Goal: Task Accomplishment & Management: Use online tool/utility

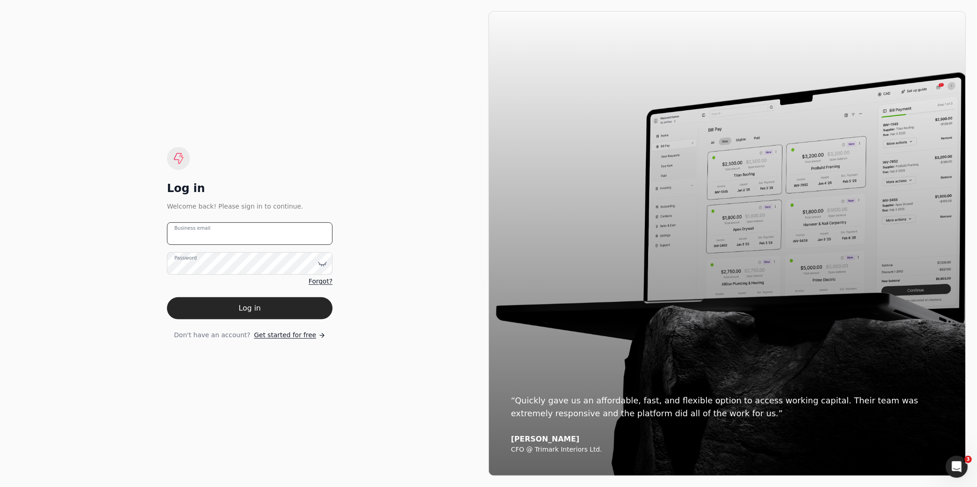
click at [217, 233] on email "Business email" at bounding box center [250, 234] width 166 height 23
type email "[EMAIL_ADDRESS][DOMAIN_NAME]"
click at [167, 298] on button "Log in" at bounding box center [250, 309] width 166 height 22
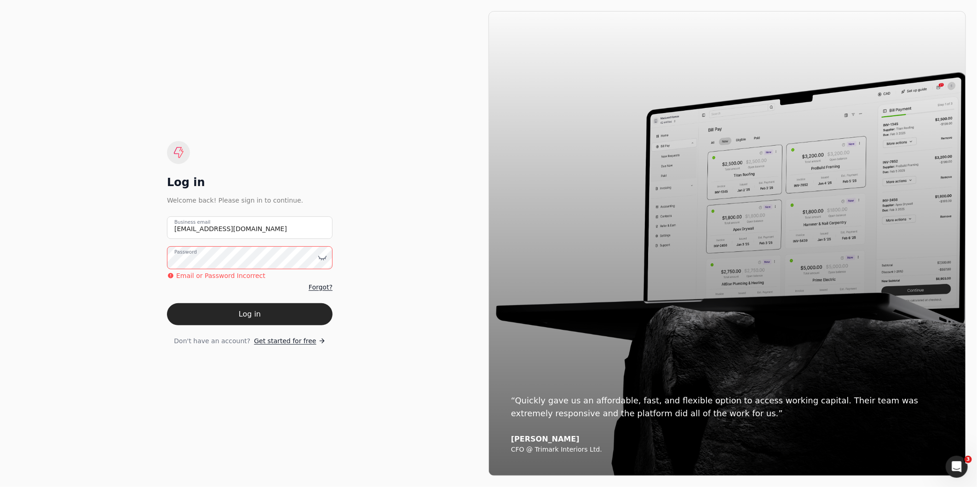
click at [139, 264] on div "Log in Welcome back! Please sign in to continue. [EMAIL_ADDRESS][DOMAIN_NAME] B…" at bounding box center [249, 243] width 477 height 465
click at [167, 304] on button "Log in" at bounding box center [250, 315] width 166 height 22
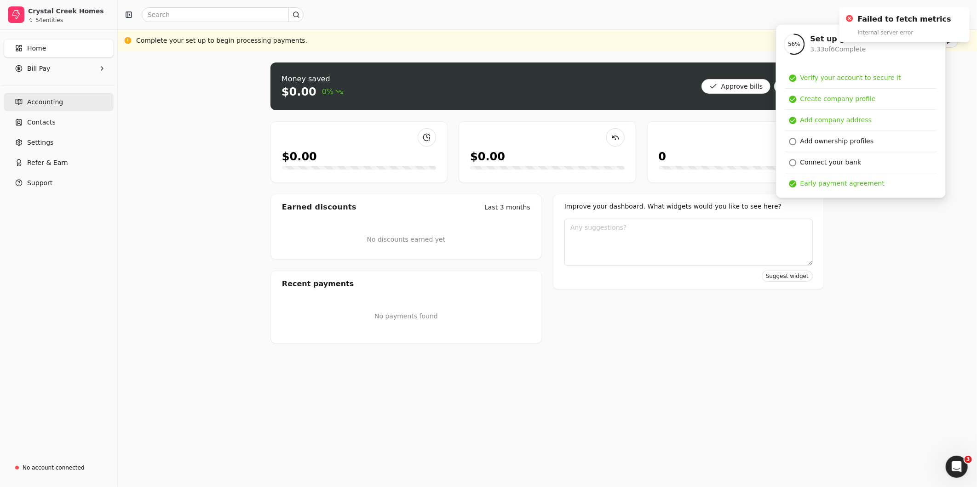
click at [57, 103] on span "Accounting" at bounding box center [45, 102] width 36 height 10
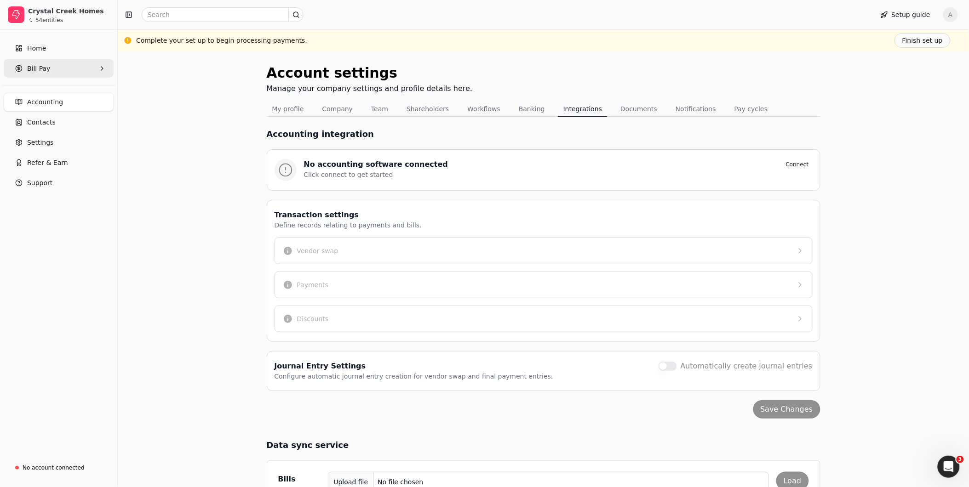
click at [39, 65] on span "Bill Pay" at bounding box center [38, 69] width 23 height 10
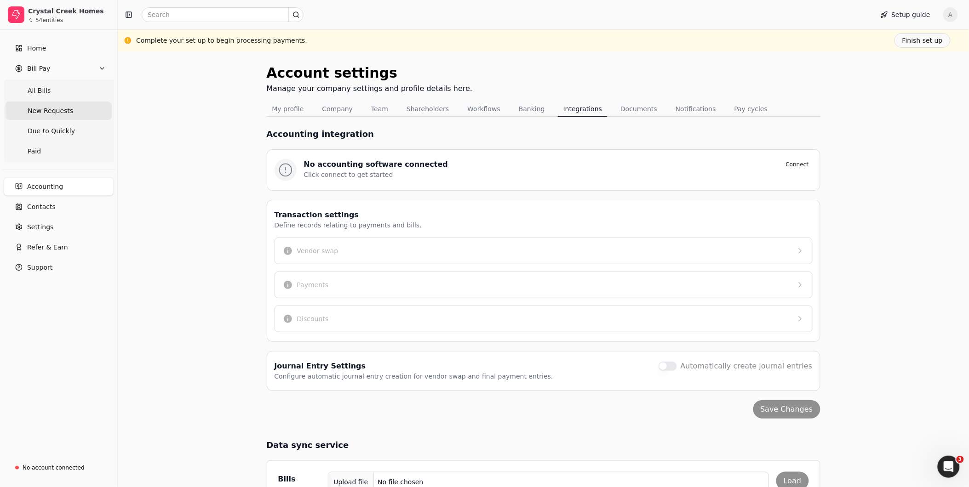
click at [42, 108] on span "New Requests" at bounding box center [51, 111] width 46 height 10
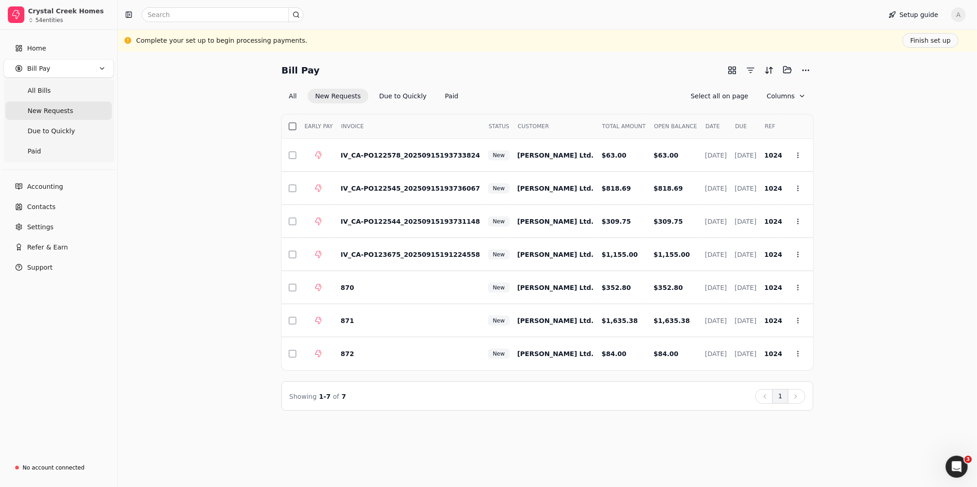
click at [291, 126] on button "button" at bounding box center [292, 126] width 7 height 7
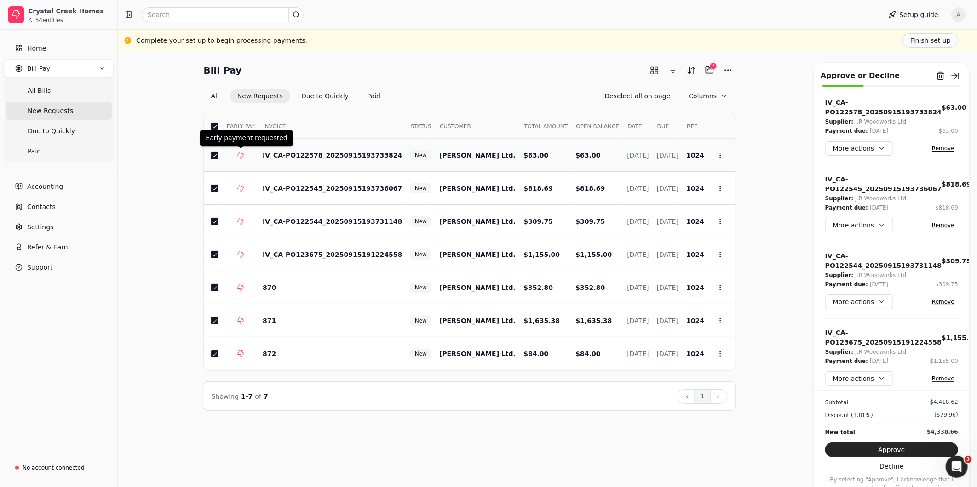
drag, startPoint x: 215, startPoint y: 151, endPoint x: 230, endPoint y: 153, distance: 15.3
click at [214, 152] on button "button" at bounding box center [214, 155] width 7 height 7
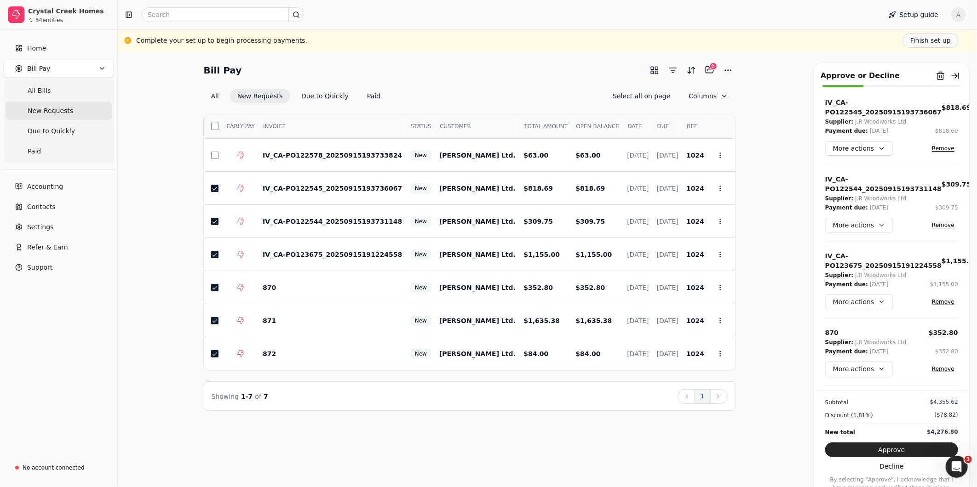
click at [921, 448] on button "Approve" at bounding box center [891, 450] width 133 height 15
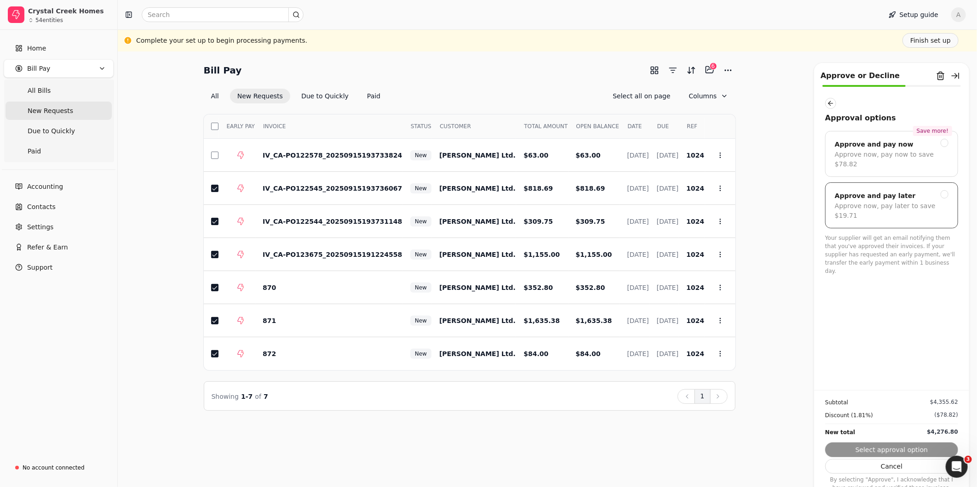
click at [908, 201] on div "Approve now, pay later to save $19.71" at bounding box center [892, 210] width 114 height 19
click at [902, 448] on button "Submit approval" at bounding box center [891, 450] width 133 height 15
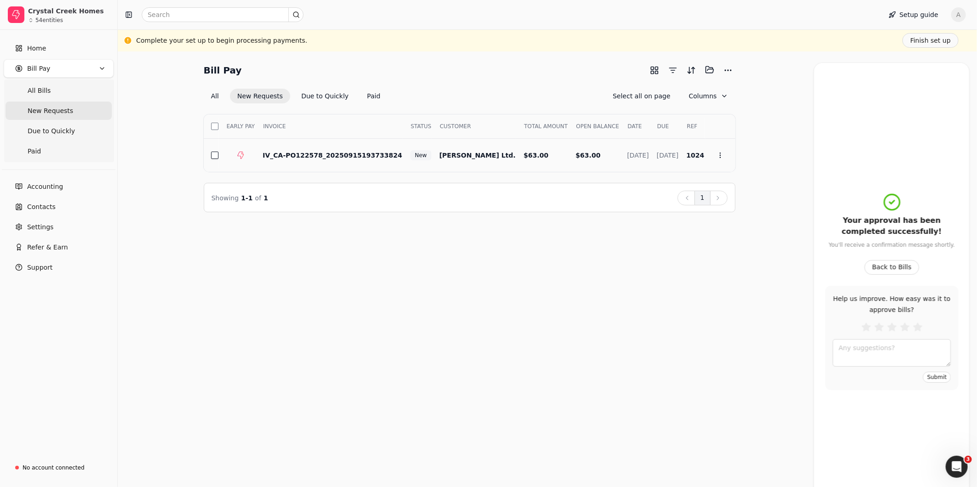
click at [216, 155] on button "button" at bounding box center [214, 155] width 7 height 7
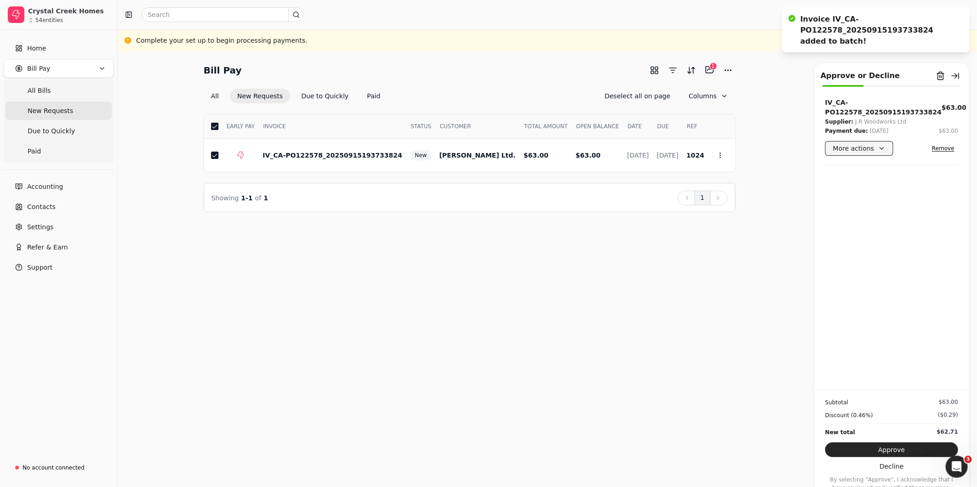
click at [874, 141] on button "More actions" at bounding box center [859, 148] width 68 height 15
click at [857, 204] on div "Add comment" at bounding box center [867, 202] width 81 height 15
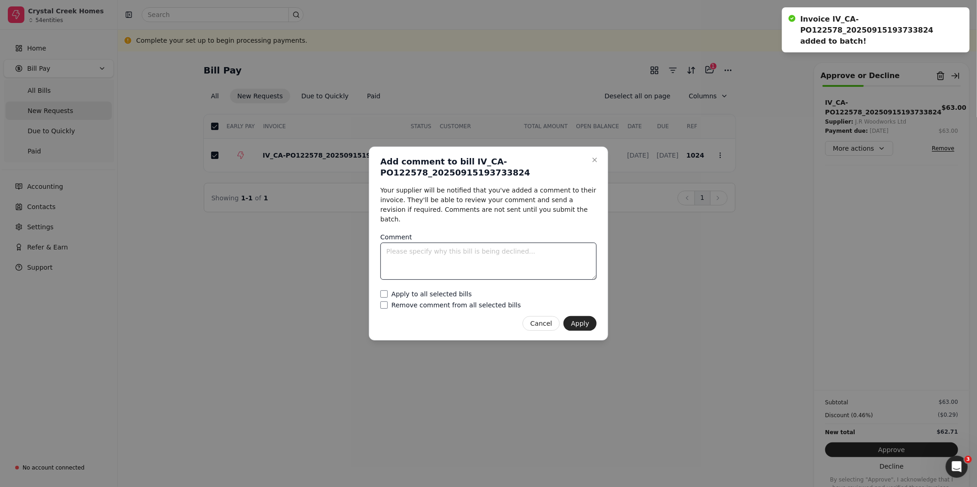
click at [540, 260] on textarea "Comment" at bounding box center [488, 261] width 216 height 37
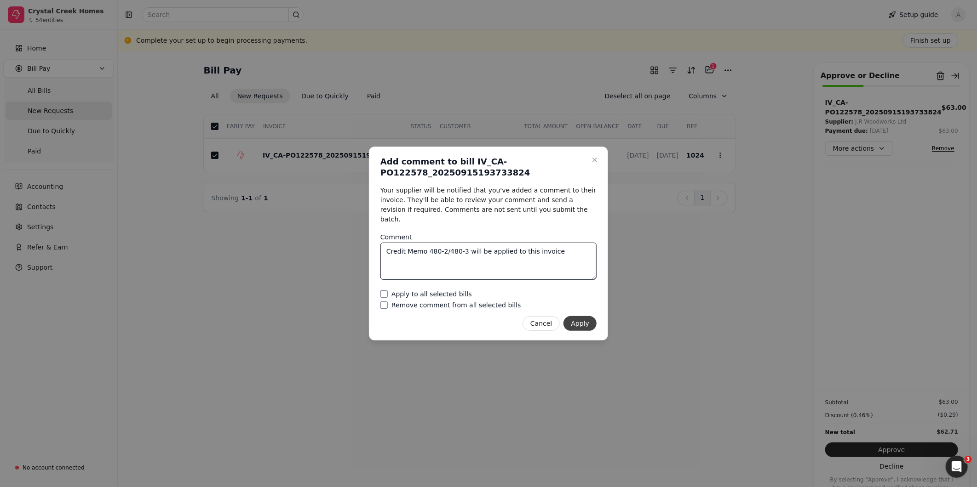
type textarea "Credit Memo 480-2/480-3 will be applied to this invoice"
click at [574, 316] on button "Apply" at bounding box center [579, 323] width 33 height 15
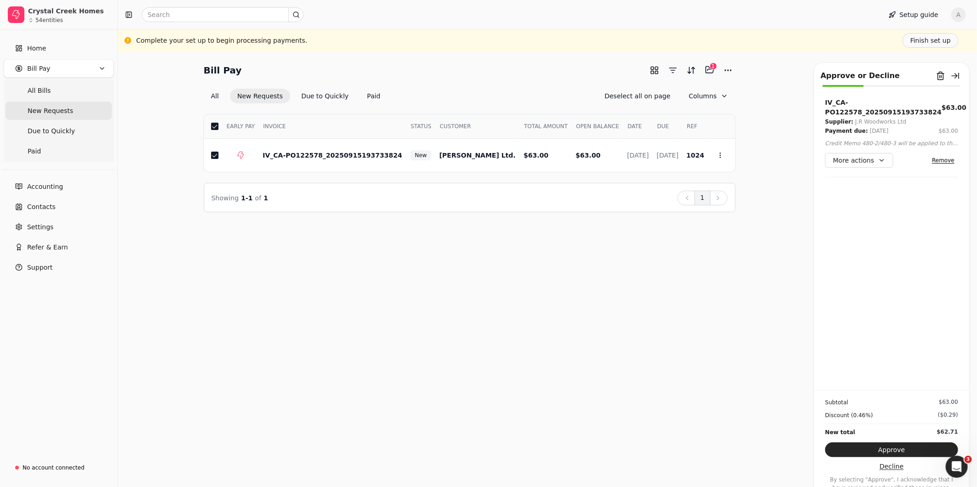
click at [888, 467] on button "Decline" at bounding box center [891, 466] width 133 height 15
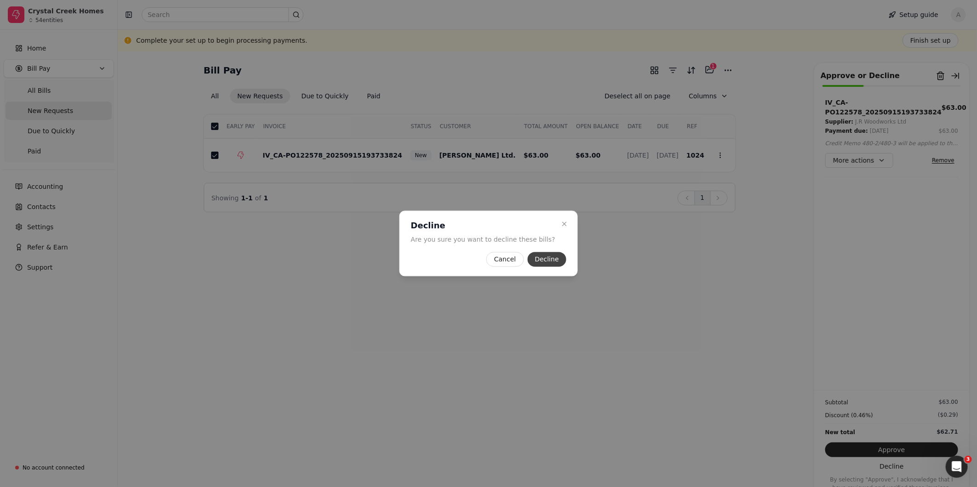
click at [545, 259] on button "Decline" at bounding box center [546, 259] width 39 height 15
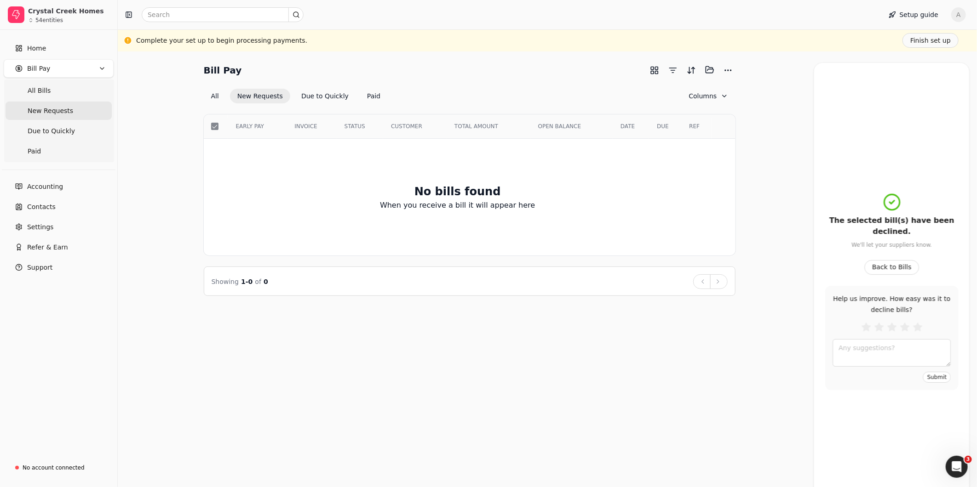
click at [649, 306] on div "Bill Pay Selected items: 0 All New Requests Due to Quickly Paid Columns Select …" at bounding box center [547, 270] width 859 height 436
